Goal: Task Accomplishment & Management: Manage account settings

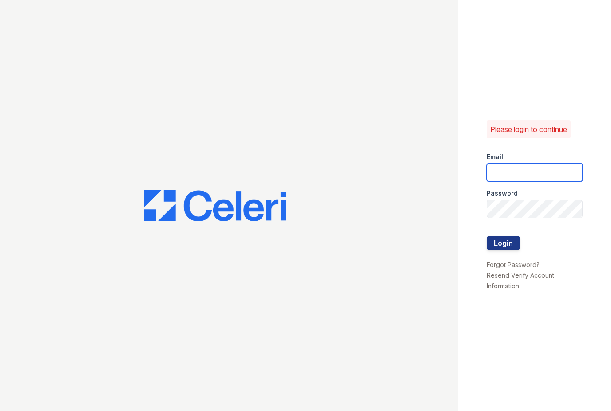
click at [536, 167] on input "email" at bounding box center [535, 172] width 96 height 19
type input "[EMAIL_ADDRESS][DOMAIN_NAME]"
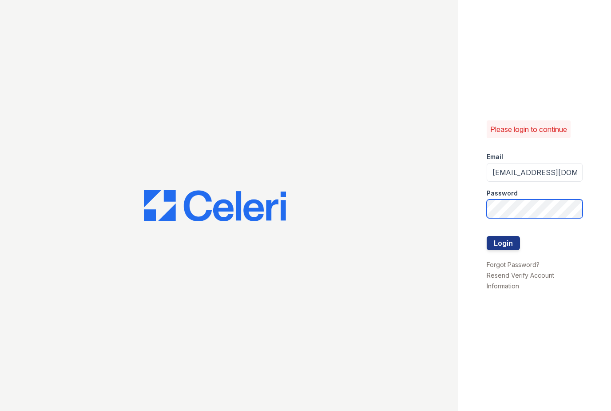
click at [503, 242] on button "Login" at bounding box center [503, 243] width 33 height 14
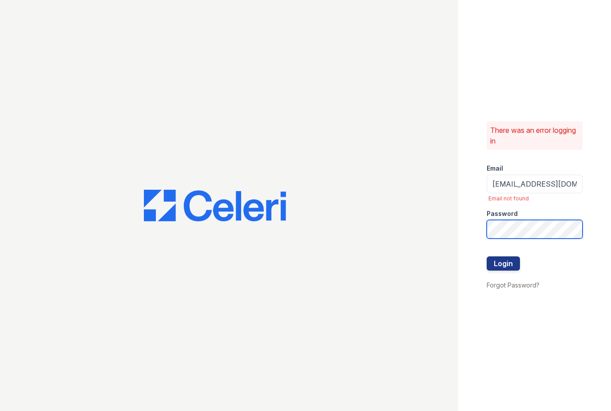
click at [503, 263] on button "Login" at bounding box center [503, 263] width 33 height 14
click at [511, 268] on button "Login" at bounding box center [503, 263] width 33 height 14
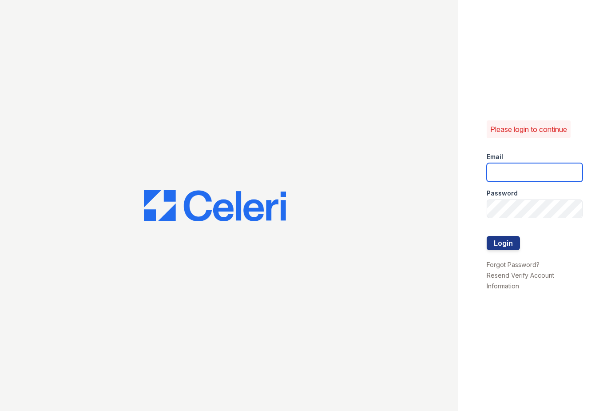
click at [530, 170] on input "email" at bounding box center [535, 172] width 96 height 19
type input "[EMAIL_ADDRESS][DOMAIN_NAME]"
click at [499, 240] on button "Login" at bounding box center [503, 243] width 33 height 14
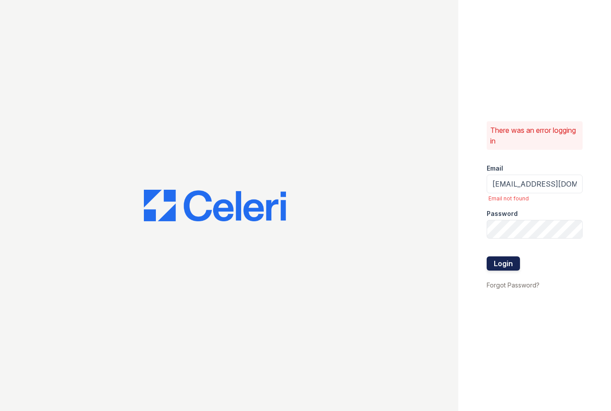
click at [502, 260] on button "Login" at bounding box center [503, 263] width 33 height 14
